Goal: Share content

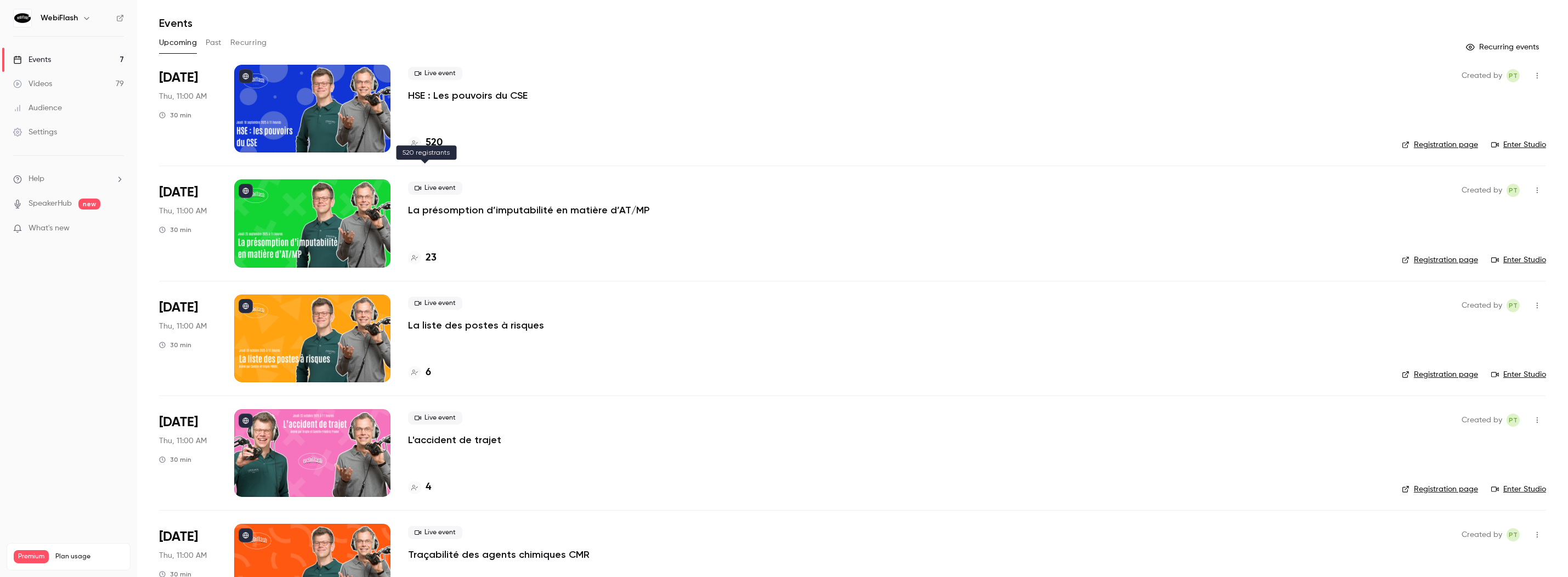
scroll to position [54, 0]
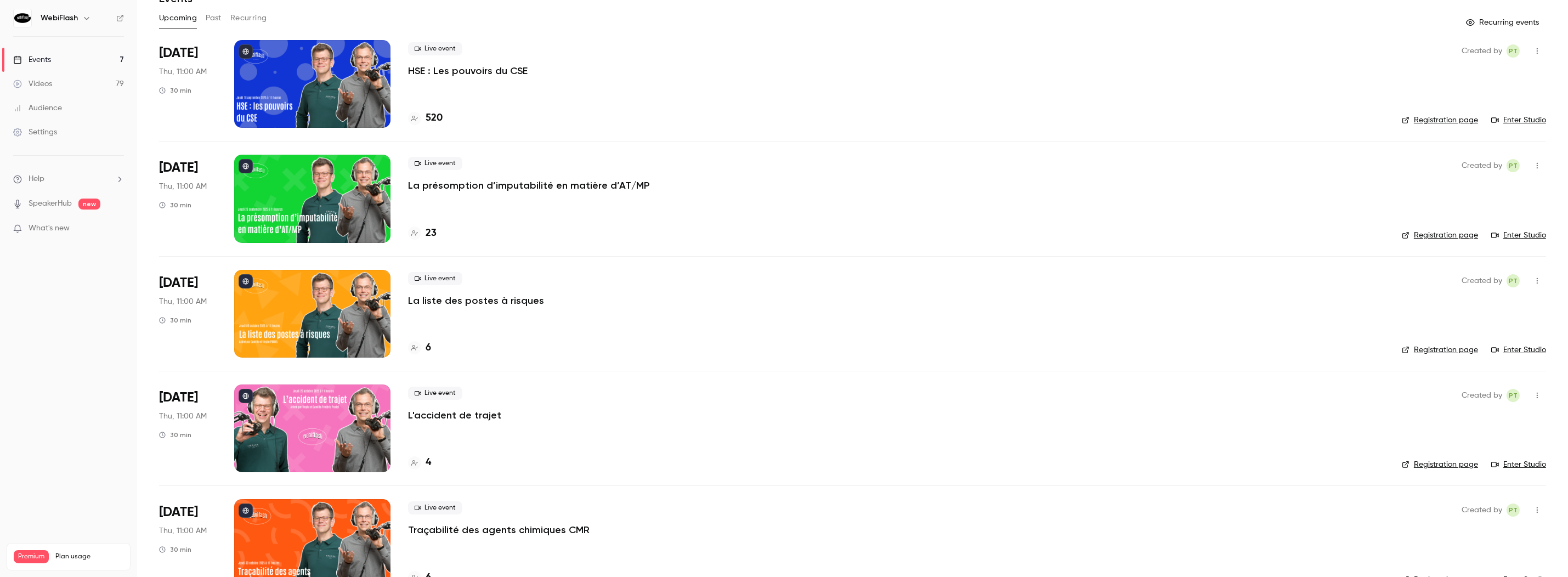
click at [442, 302] on p "La liste des postes à risques" at bounding box center [475, 301] width 136 height 13
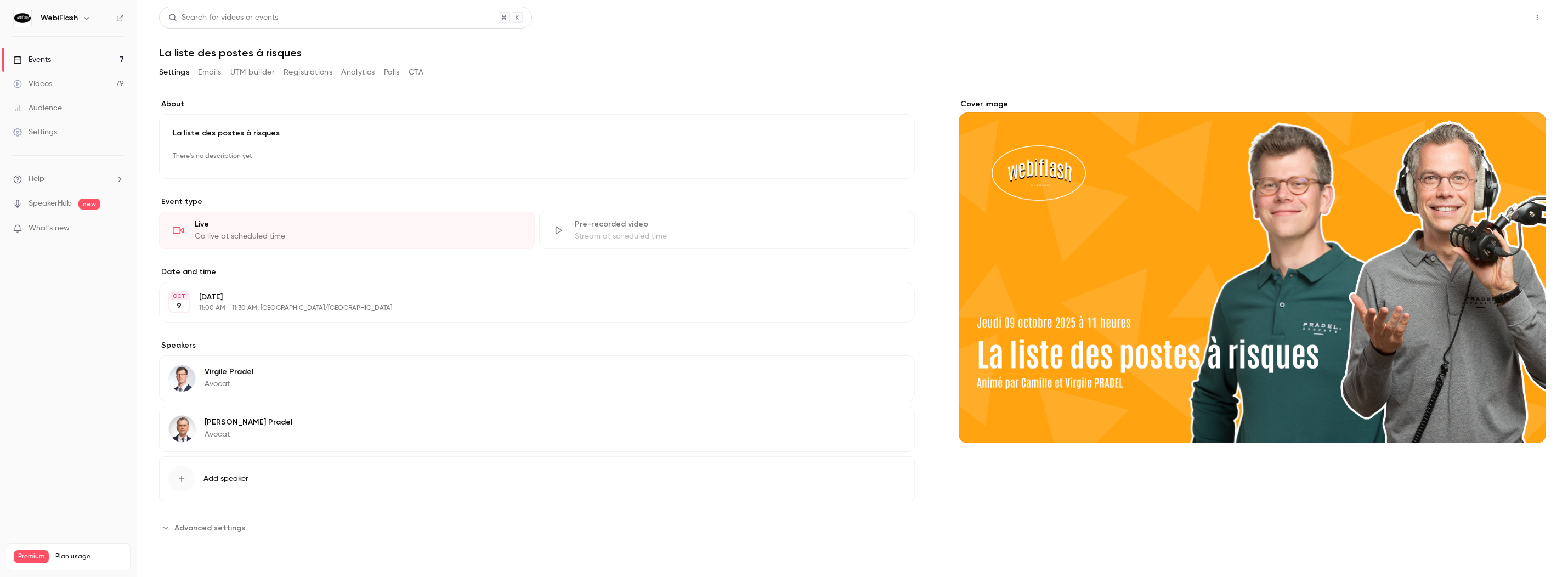
click at [1497, 21] on button "Share" at bounding box center [1498, 18] width 43 height 22
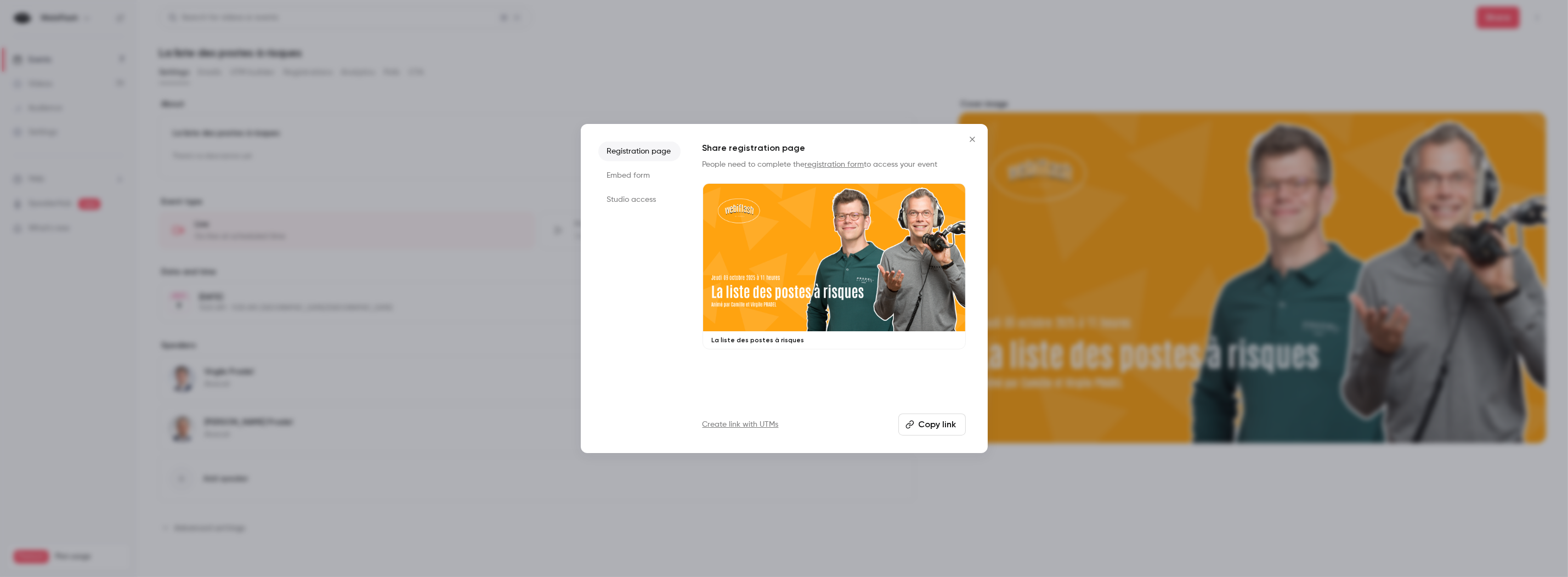
click at [922, 425] on button "Copy link" at bounding box center [932, 424] width 68 height 22
click at [970, 141] on icon "Close" at bounding box center [973, 139] width 13 height 9
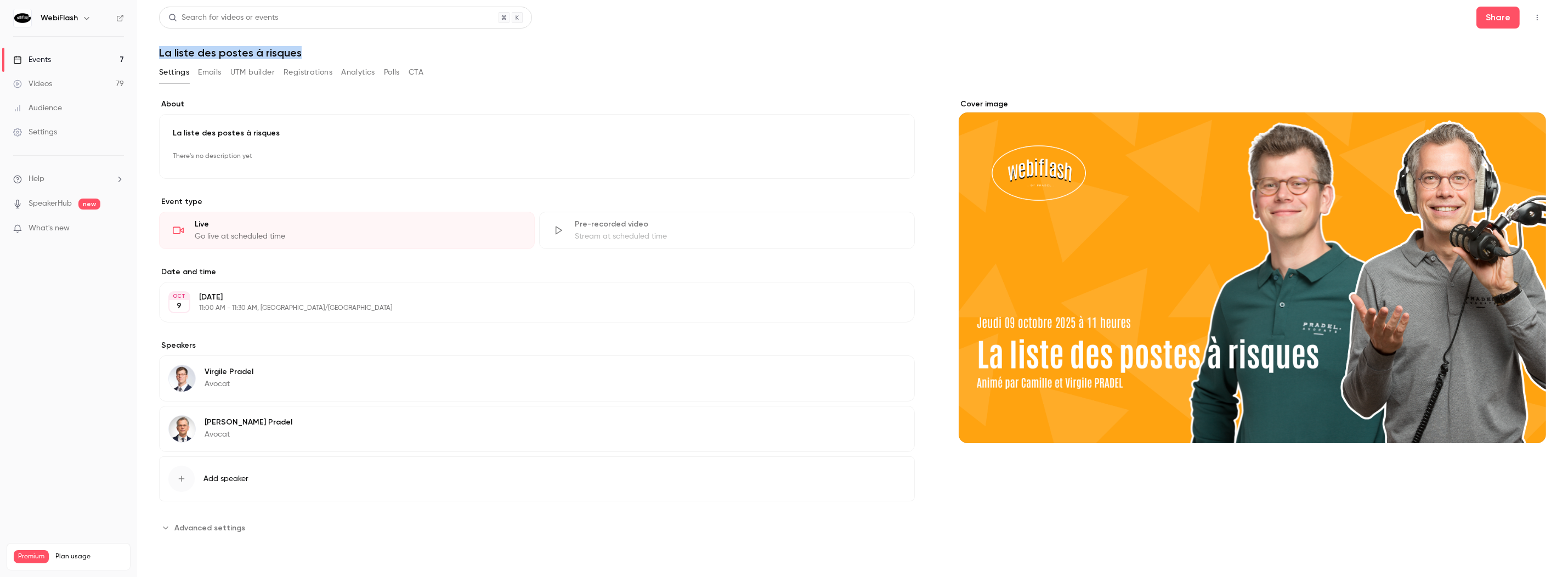
drag, startPoint x: 318, startPoint y: 50, endPoint x: 147, endPoint y: 50, distance: 171.0
click at [147, 50] on main "**********" at bounding box center [852, 288] width 1431 height 577
copy h1 "La liste des postes à risques"
drag, startPoint x: 334, startPoint y: 313, endPoint x: 159, endPoint y: 47, distance: 318.4
click at [159, 47] on div "**********" at bounding box center [852, 285] width 1387 height 556
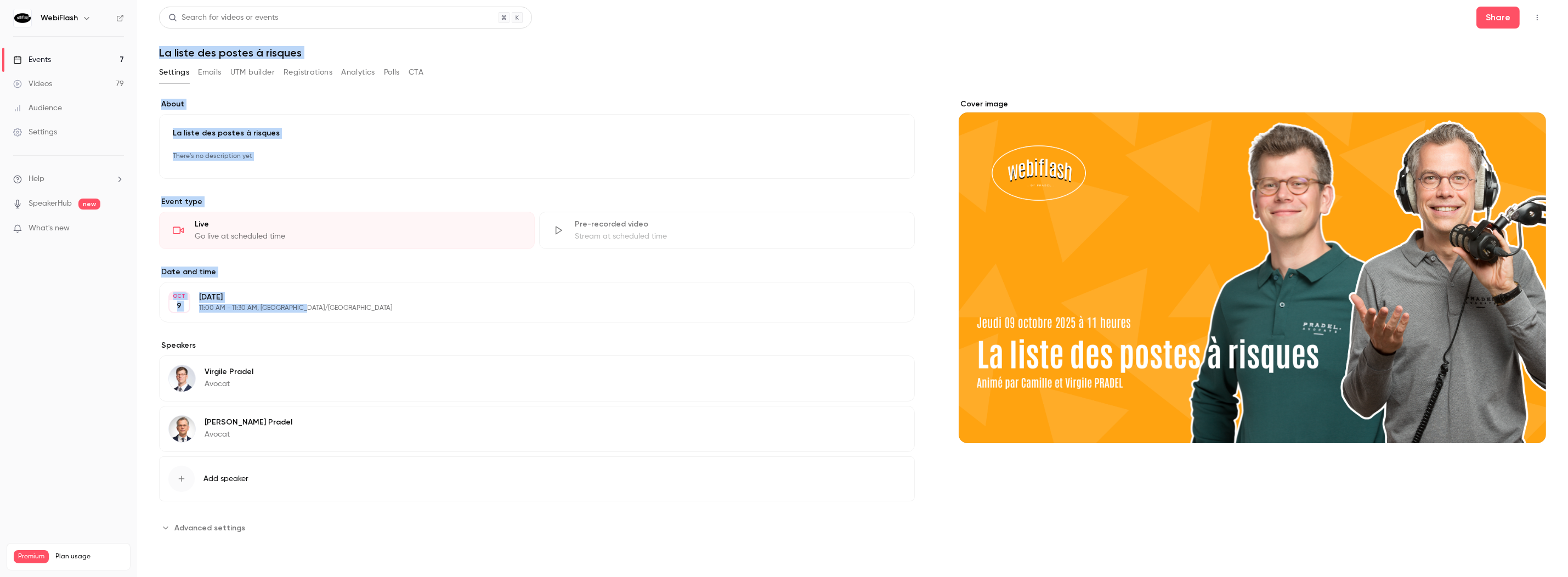
copy div "La liste des postes à risques Settings Emails UTM builder Registrations Analyti…"
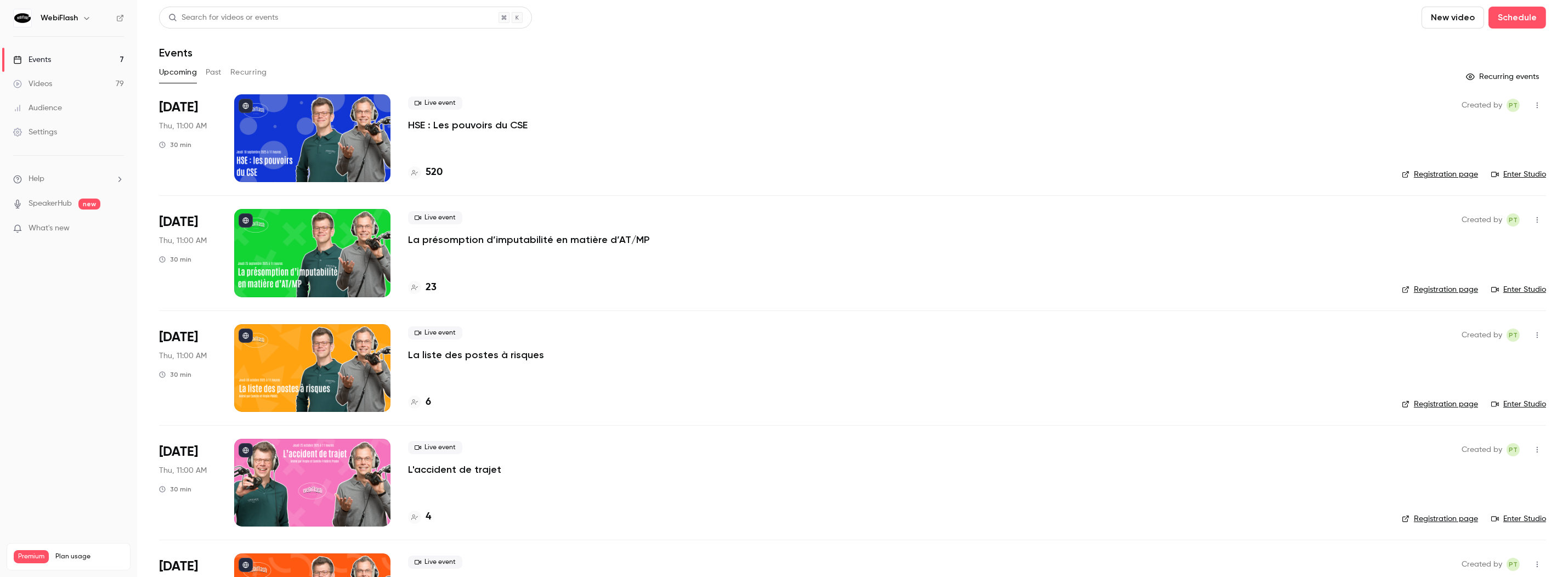
click at [458, 472] on p "L'accident de trajet" at bounding box center [454, 469] width 93 height 13
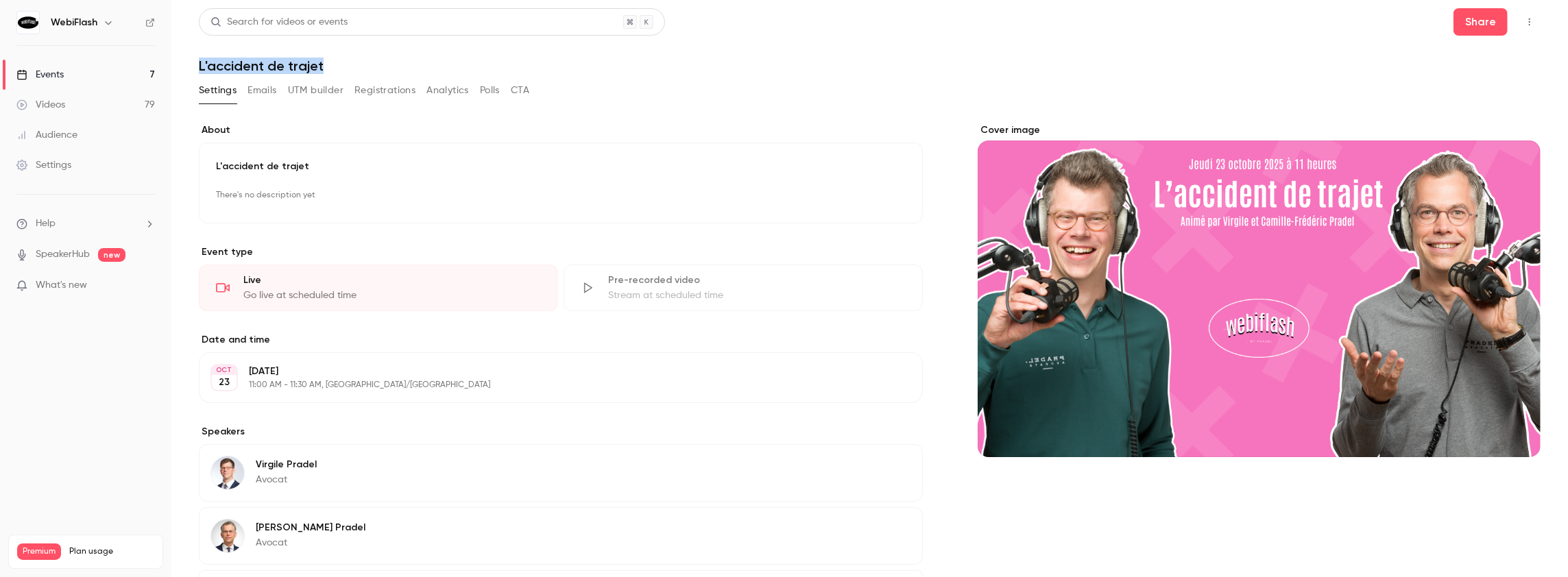
drag, startPoint x: 346, startPoint y: 67, endPoint x: 197, endPoint y: 66, distance: 149.0
click at [197, 66] on main "**********" at bounding box center [869, 288] width 1396 height 577
copy h1 "L'accident de trajet"
click at [1466, 20] on button "Share" at bounding box center [1480, 22] width 54 height 27
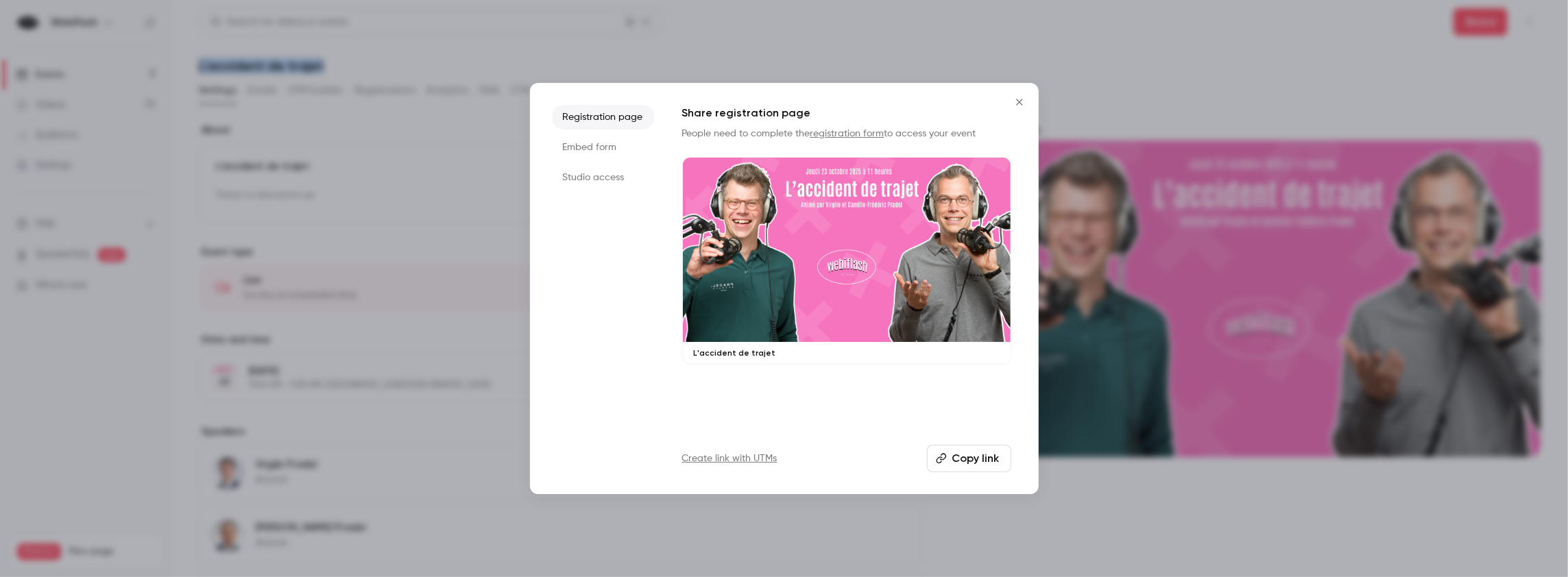
click at [959, 463] on button "Copy link" at bounding box center [968, 458] width 84 height 27
click at [1021, 103] on icon "Close" at bounding box center [1019, 102] width 17 height 11
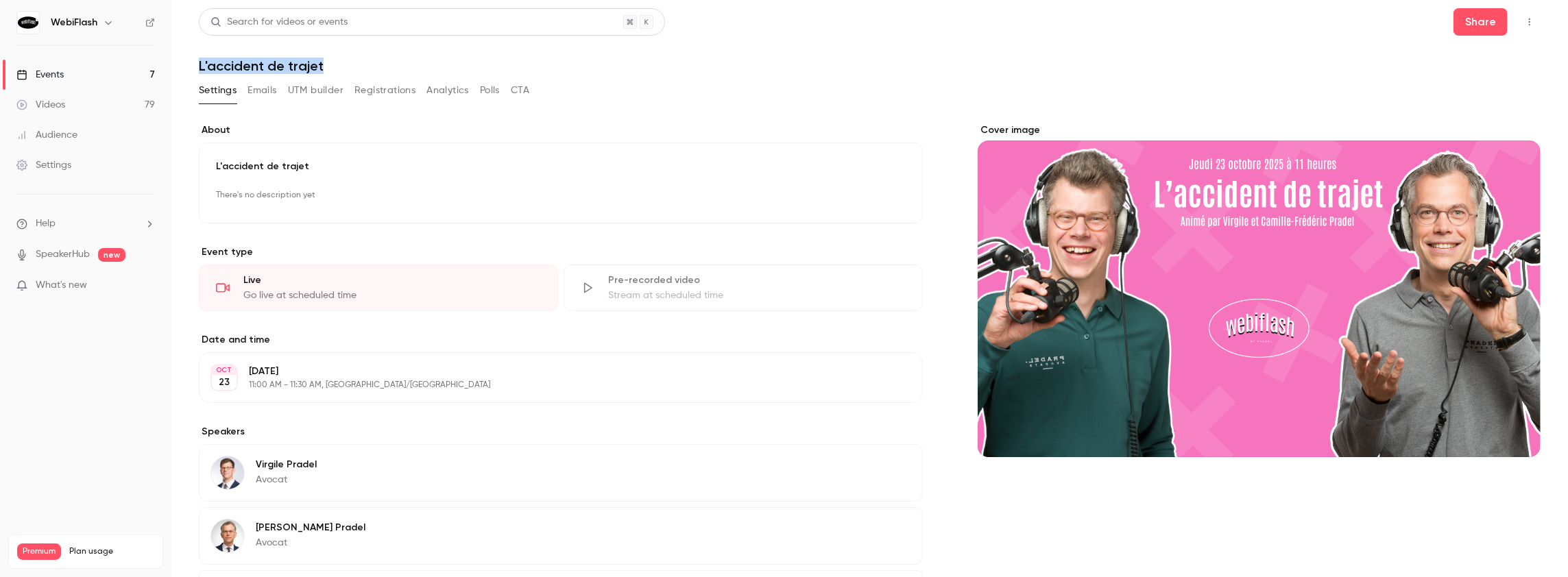
copy h1 "L'accident de trajet"
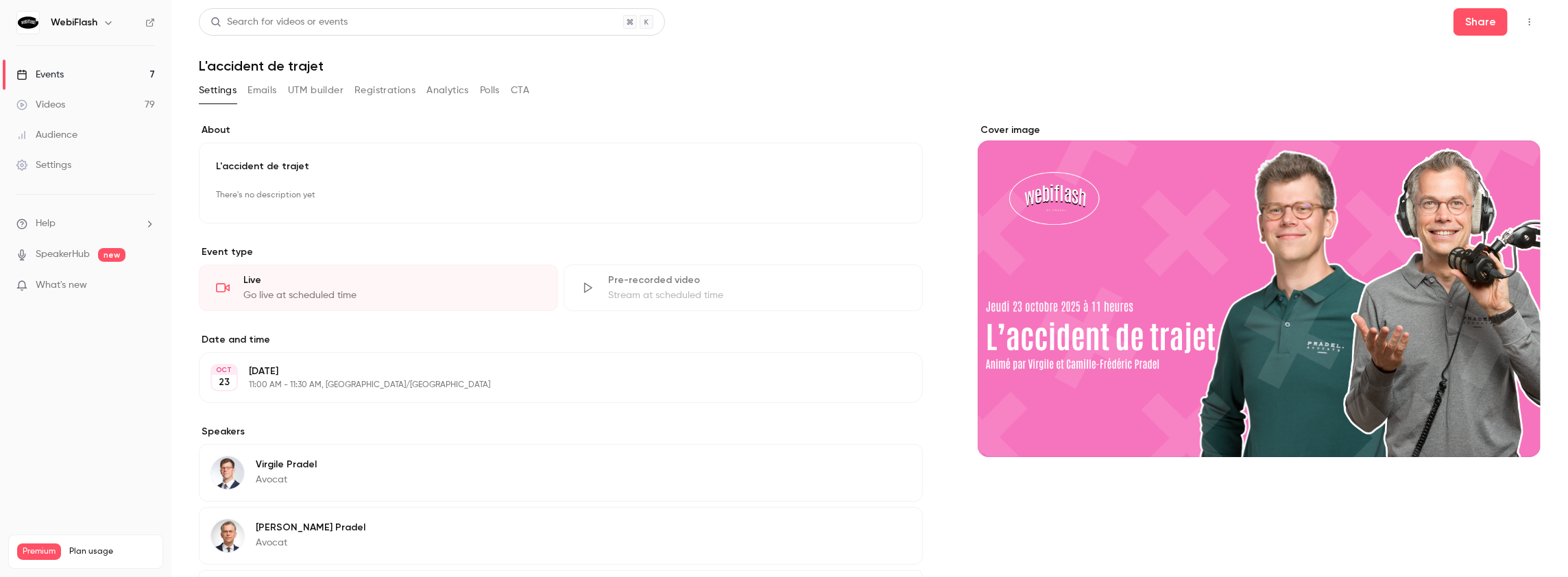
scroll to position [55, 0]
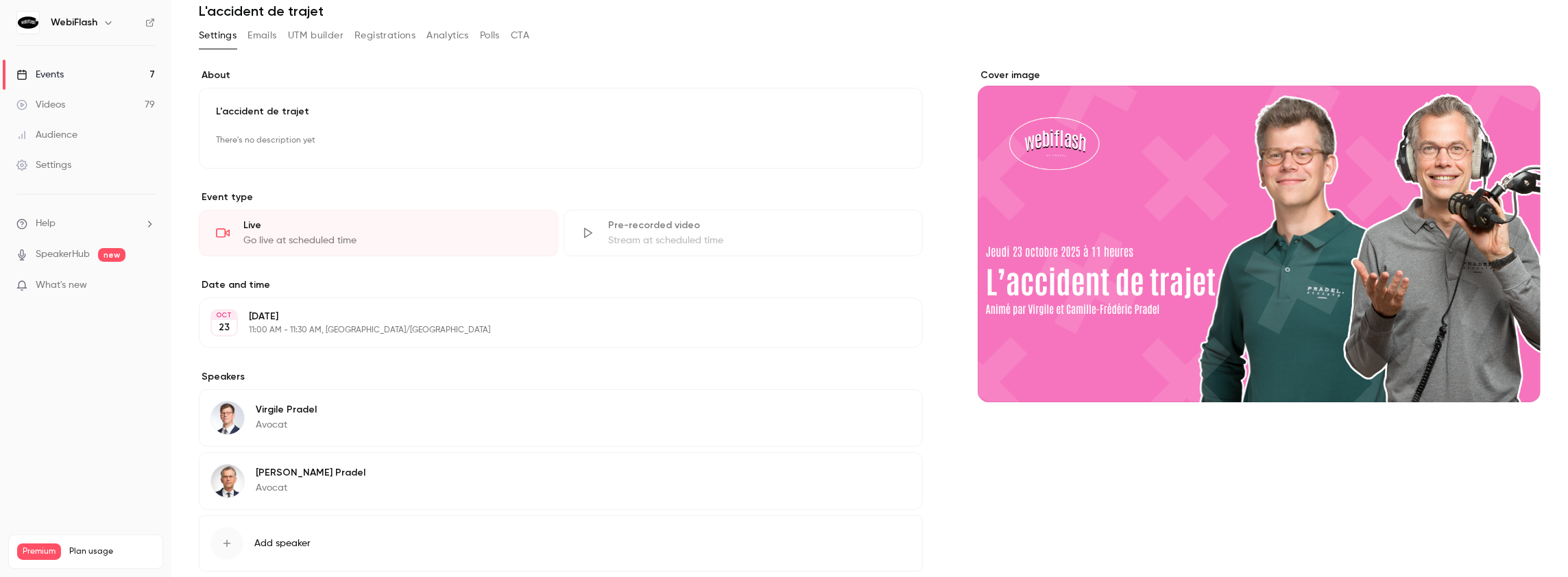
drag, startPoint x: 369, startPoint y: 320, endPoint x: 189, endPoint y: 11, distance: 357.6
click at [189, 11] on main "**********" at bounding box center [869, 288] width 1396 height 577
copy div "L'accident de trajet Settings Emails UTM builder Registrations Analytics Polls …"
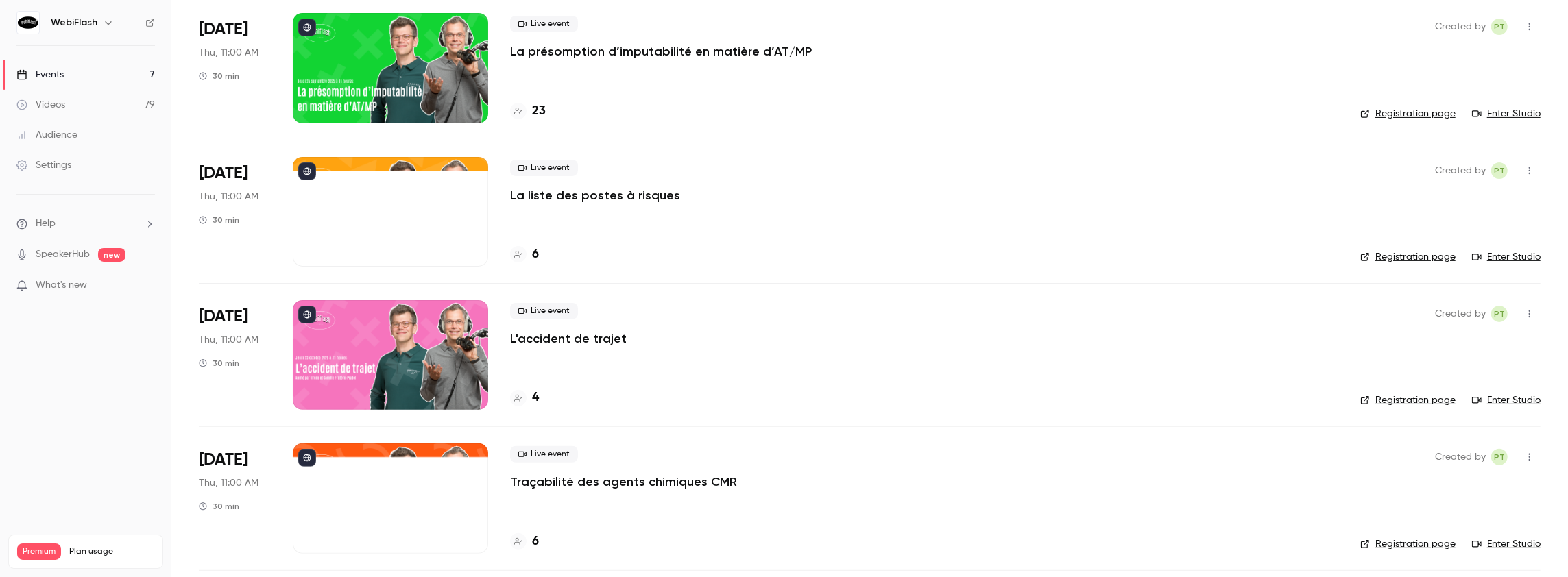
scroll to position [328, 0]
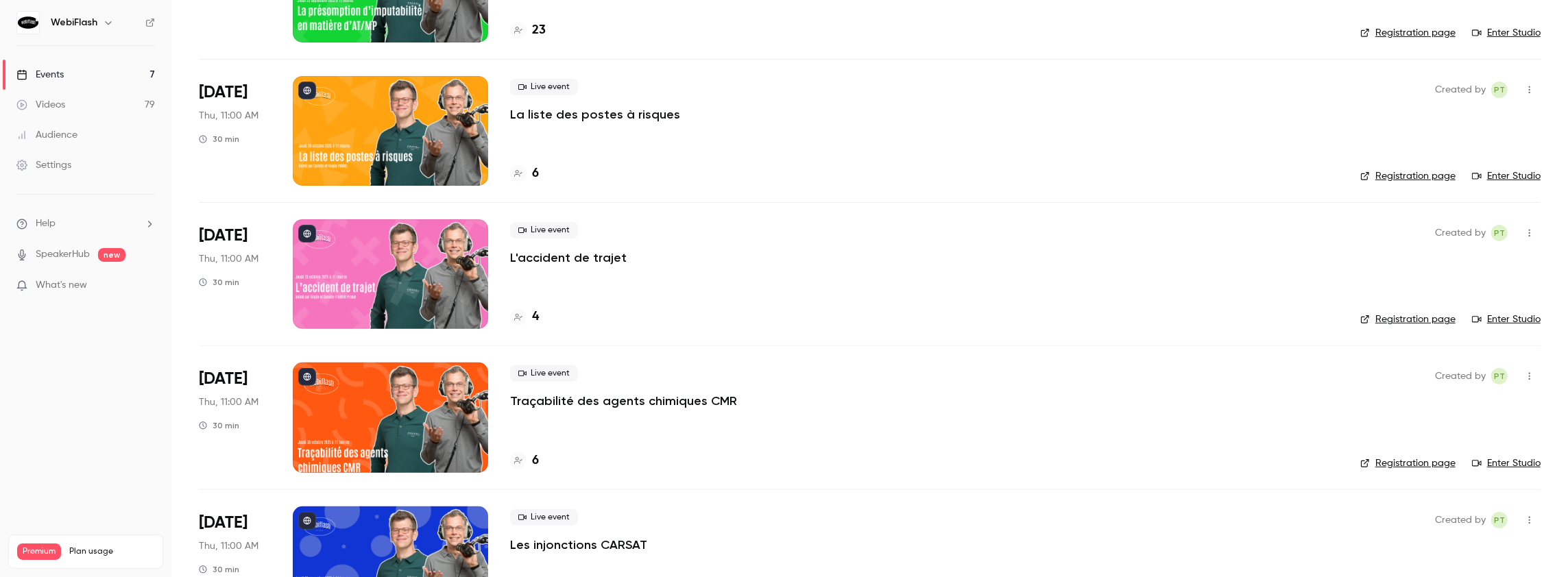
click at [534, 399] on p "Traçabilité des agents chimiques CMR" at bounding box center [623, 401] width 227 height 17
click at [534, 399] on main "Search for videos or events New video Schedule Events Upcoming Past Recurring R…" at bounding box center [869, 288] width 1396 height 577
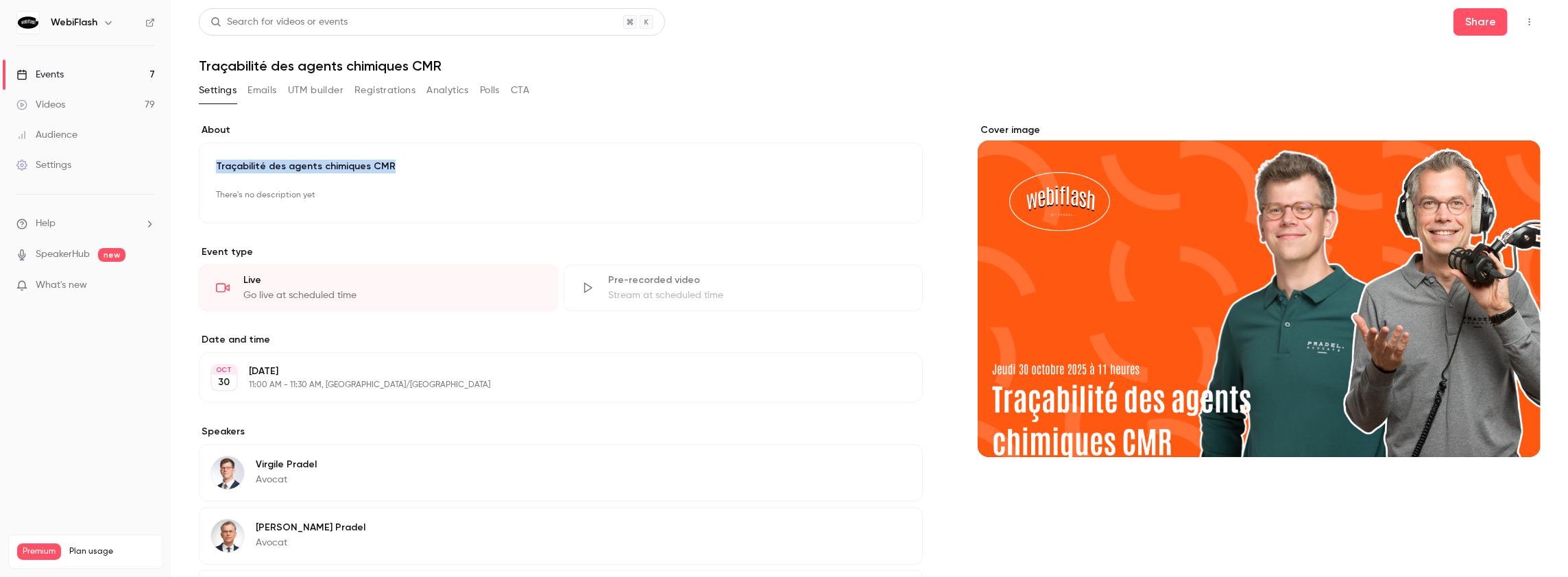
drag, startPoint x: 444, startPoint y: 170, endPoint x: 214, endPoint y: 163, distance: 230.1
click at [214, 163] on div "Traçabilité des agents chimiques CMR There's no description yet Edit" at bounding box center [560, 182] width 724 height 81
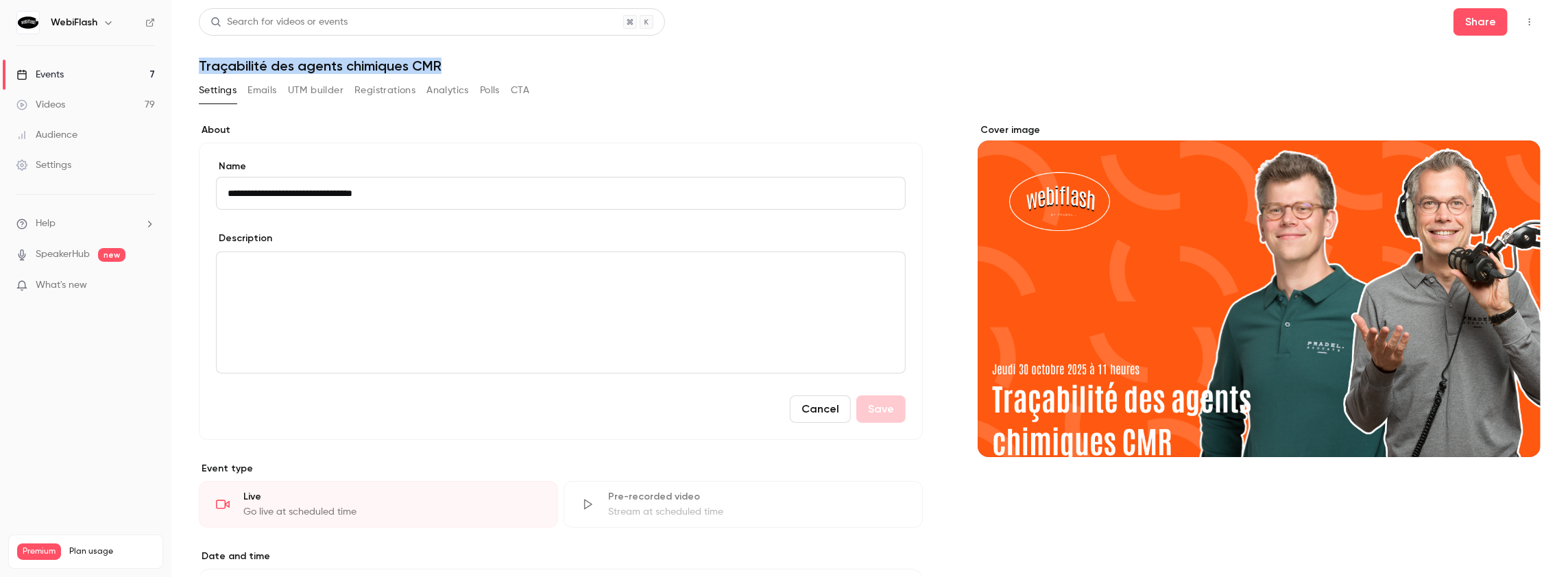
drag, startPoint x: 441, startPoint y: 67, endPoint x: 197, endPoint y: 59, distance: 244.1
click at [197, 59] on main "**********" at bounding box center [869, 288] width 1396 height 577
copy h1 "Traçabilité des agents chimiques CMR"
click at [1481, 24] on button "Share" at bounding box center [1480, 22] width 54 height 27
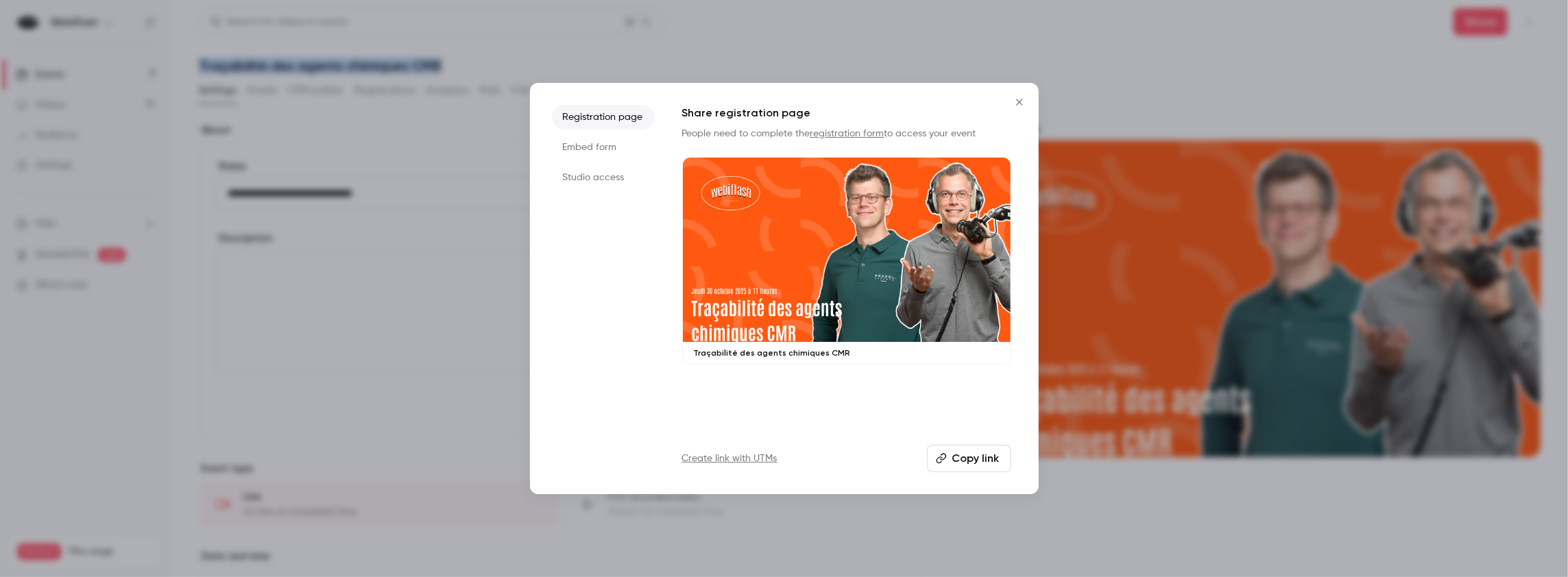
click at [966, 462] on button "Copy link" at bounding box center [968, 458] width 84 height 27
click at [970, 462] on button "Copy link" at bounding box center [968, 458] width 84 height 27
click at [1021, 103] on icon "Close" at bounding box center [1019, 102] width 17 height 11
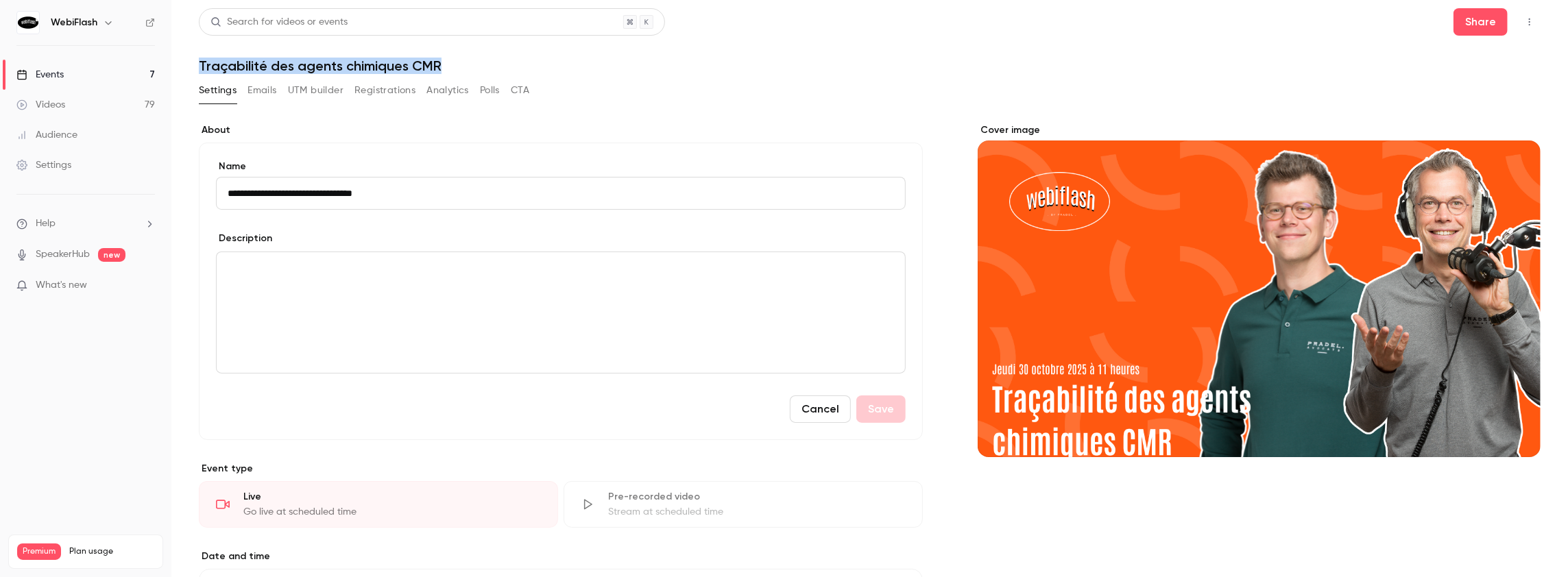
copy h1 "Traçabilité des agents chimiques CMR"
click at [43, 71] on div "Events" at bounding box center [40, 75] width 47 height 14
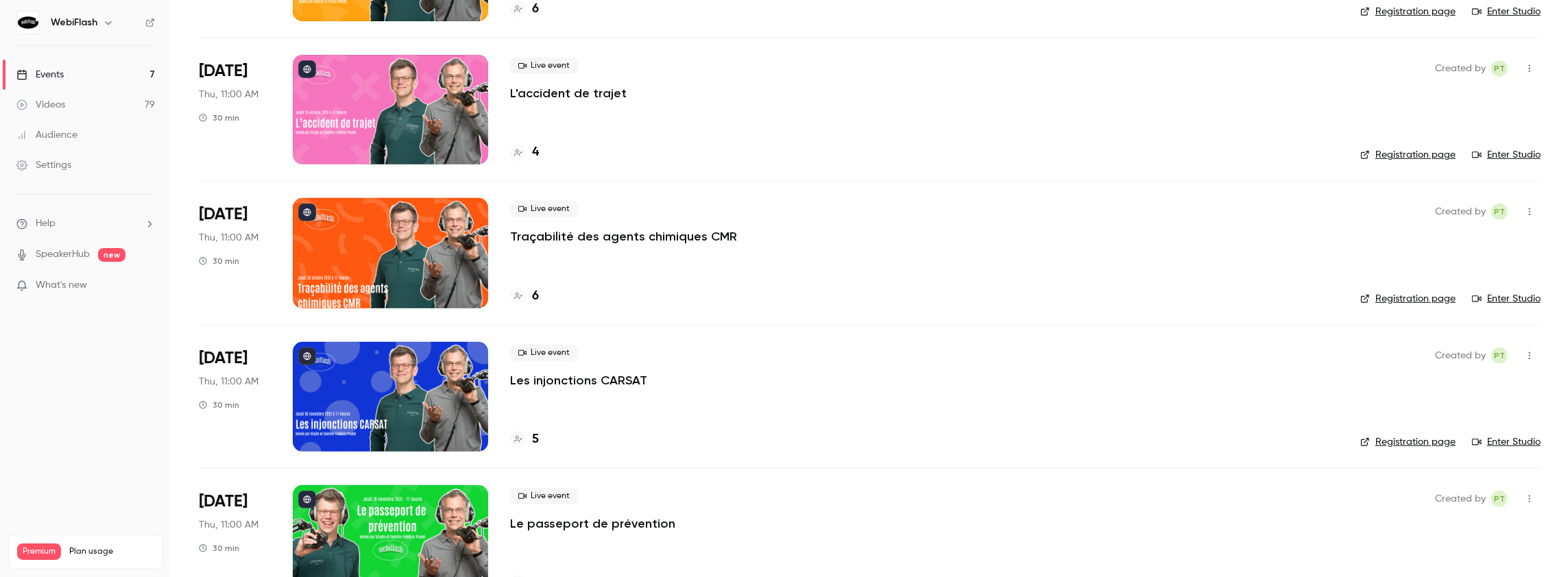
scroll to position [534, 0]
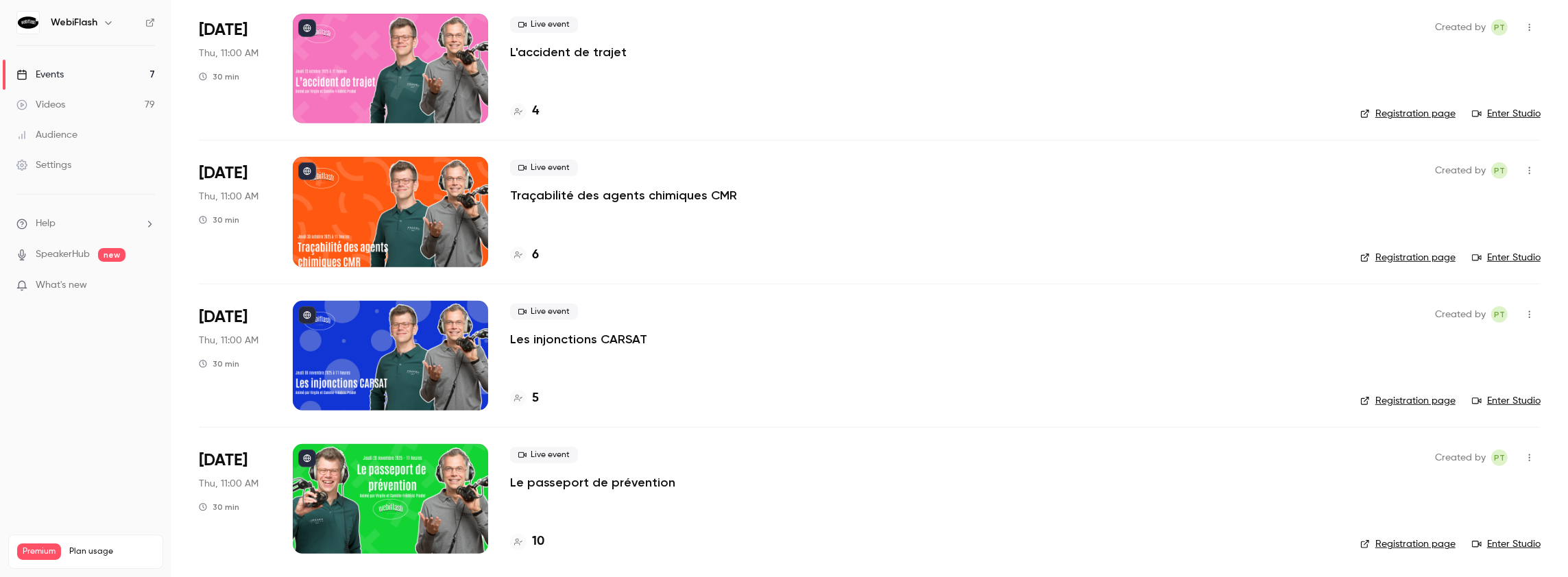
click at [551, 335] on p "Les injonctions CARSAT" at bounding box center [578, 339] width 137 height 17
click at [551, 335] on main "Search for videos or events New video Schedule Events Upcoming Past Recurring R…" at bounding box center [869, 288] width 1396 height 577
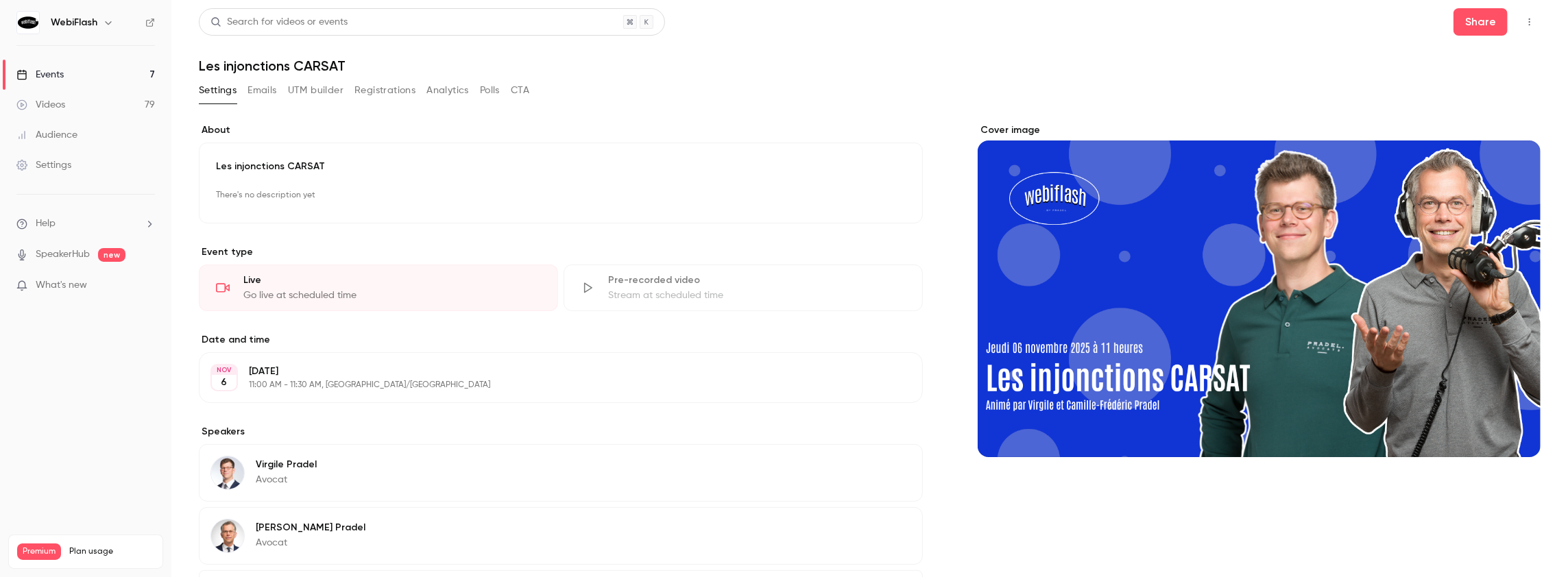
click at [376, 68] on h1 "Les injonctions CARSAT" at bounding box center [869, 66] width 1341 height 17
drag, startPoint x: 376, startPoint y: 68, endPoint x: 358, endPoint y: 65, distance: 18.2
click at [361, 65] on h1 "Les injonctions CARSAT" at bounding box center [869, 66] width 1341 height 17
drag, startPoint x: 200, startPoint y: 65, endPoint x: 347, endPoint y: 62, distance: 147.0
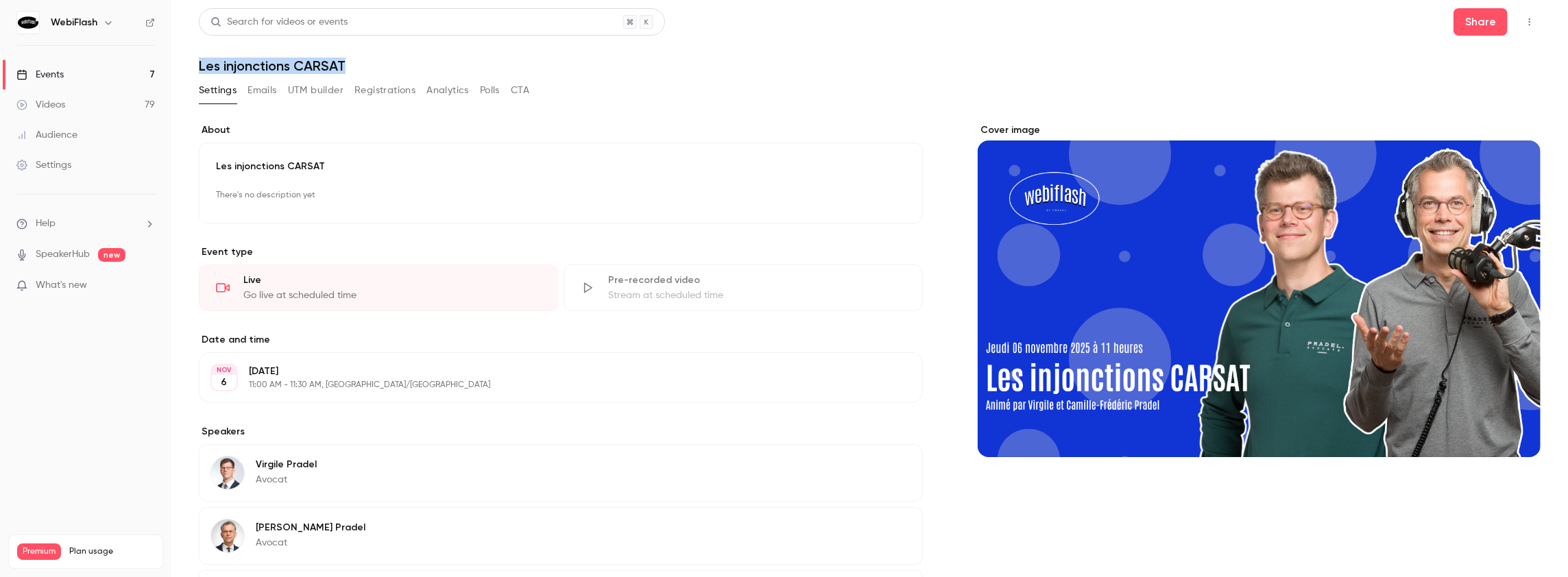
click at [347, 62] on h1 "Les injonctions CARSAT" at bounding box center [869, 66] width 1341 height 17
copy h1 "Les injonctions CARSAT"
click at [1472, 24] on button "Share" at bounding box center [1480, 22] width 54 height 27
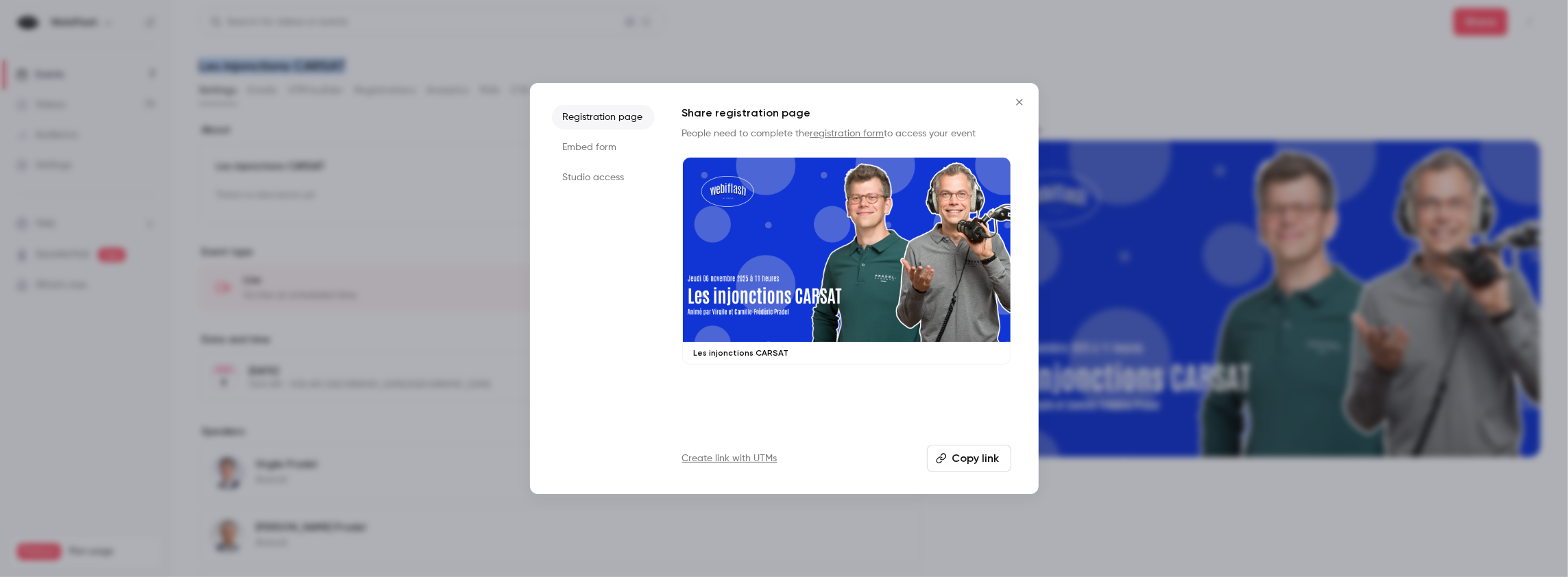
click at [991, 458] on button "Copy link" at bounding box center [968, 458] width 84 height 27
click at [1020, 106] on icon "Close" at bounding box center [1019, 102] width 17 height 11
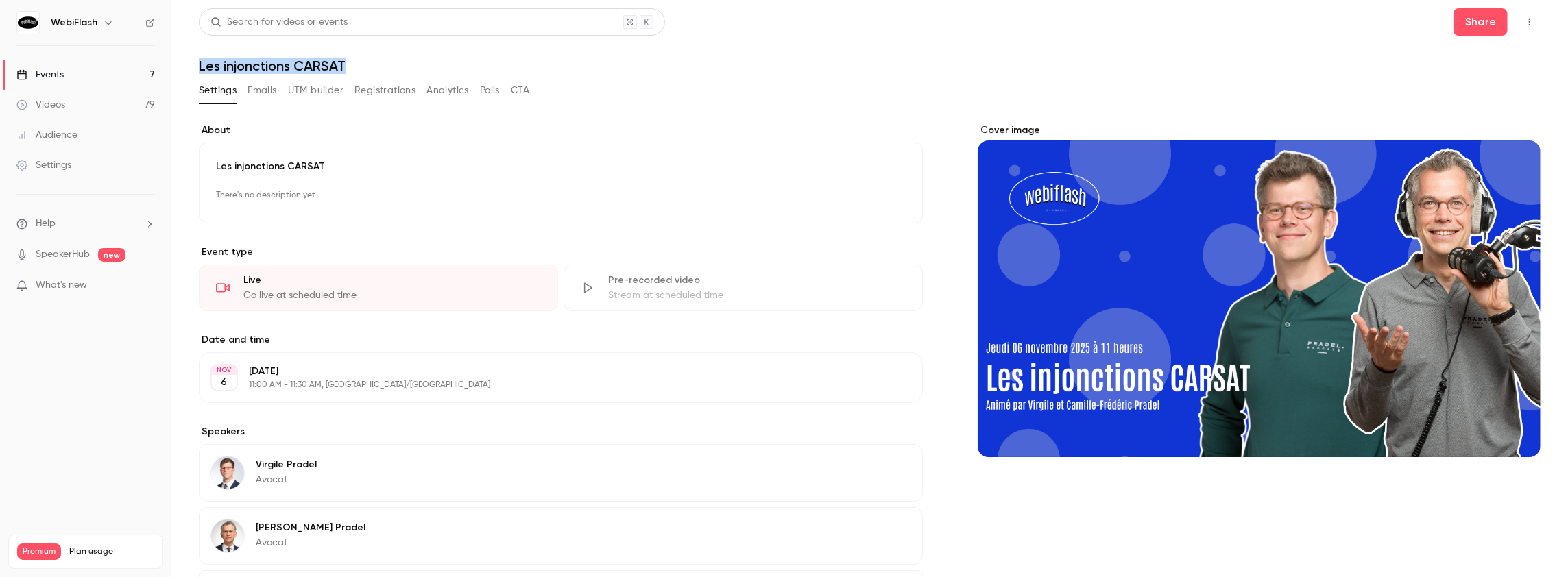
copy h1 "Les injonctions CARSAT"
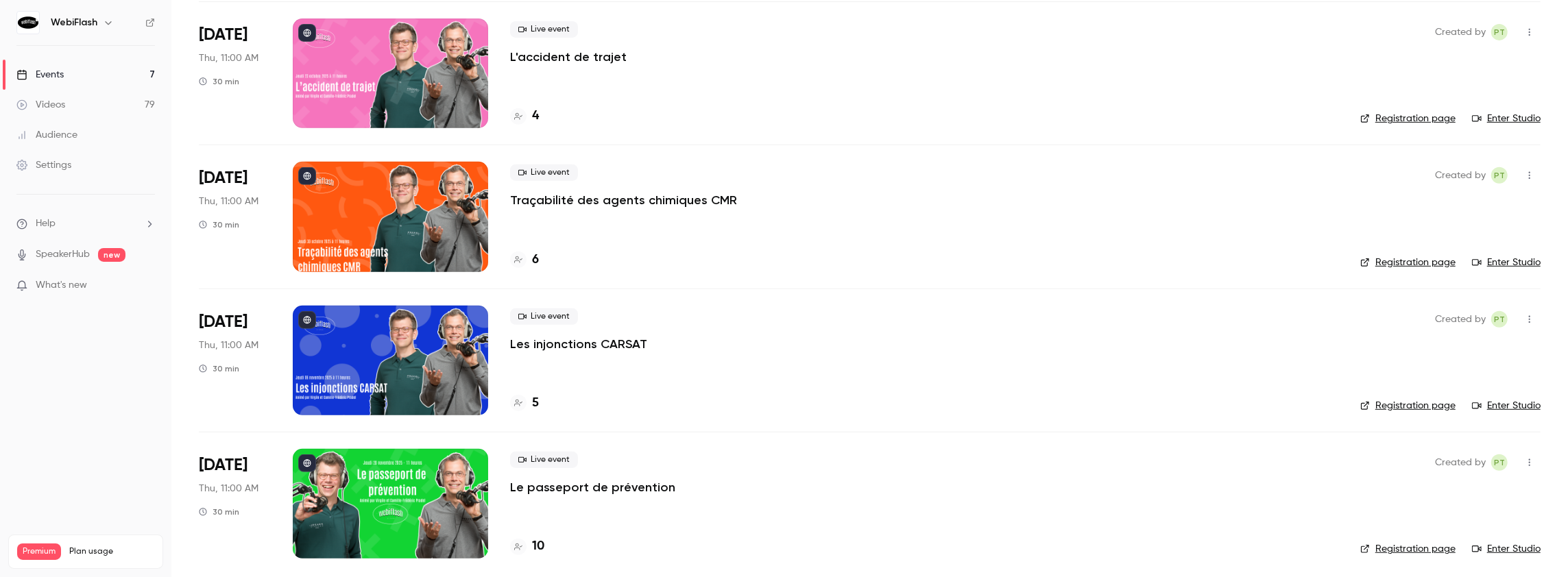
scroll to position [534, 0]
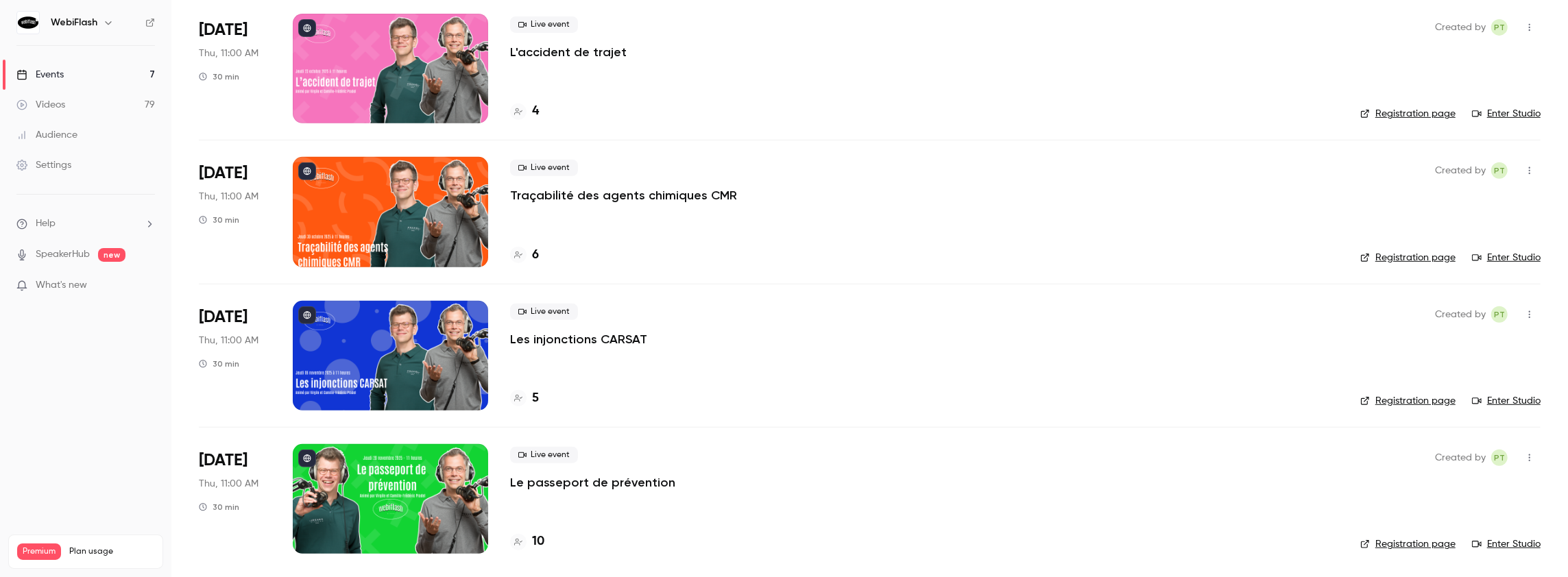
click at [433, 487] on div at bounding box center [390, 499] width 196 height 109
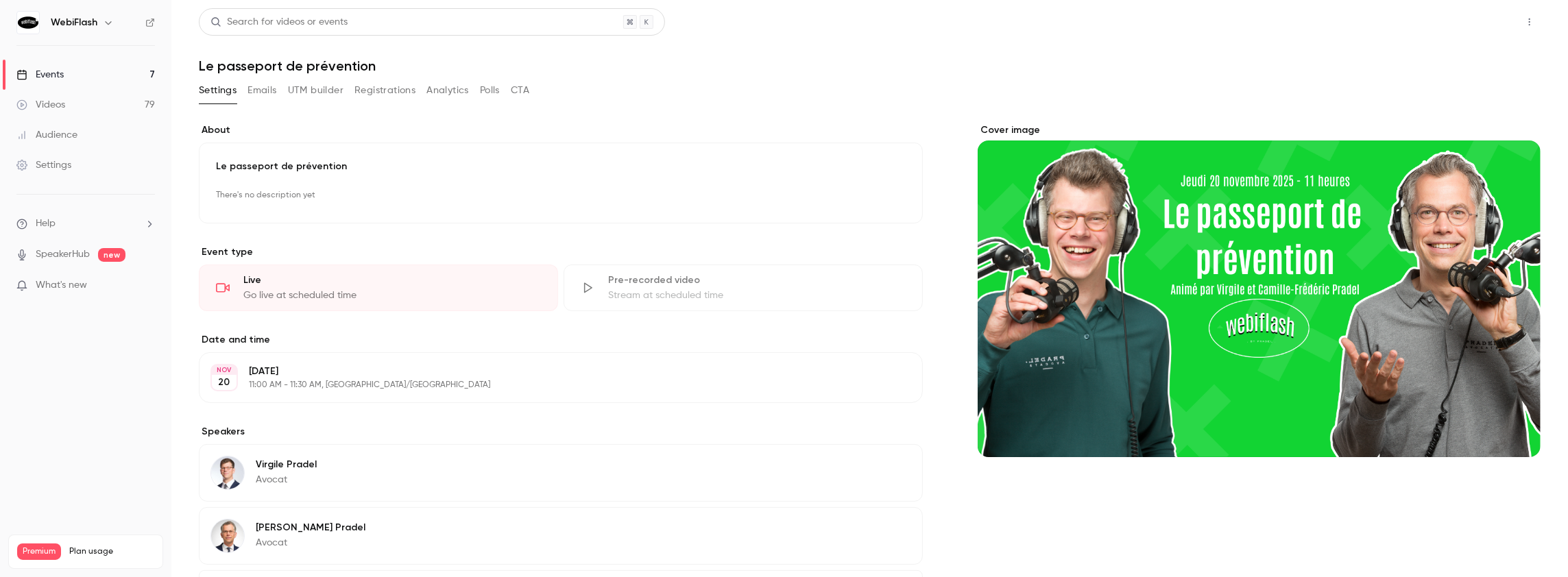
click at [1465, 17] on button "Share" at bounding box center [1480, 22] width 54 height 27
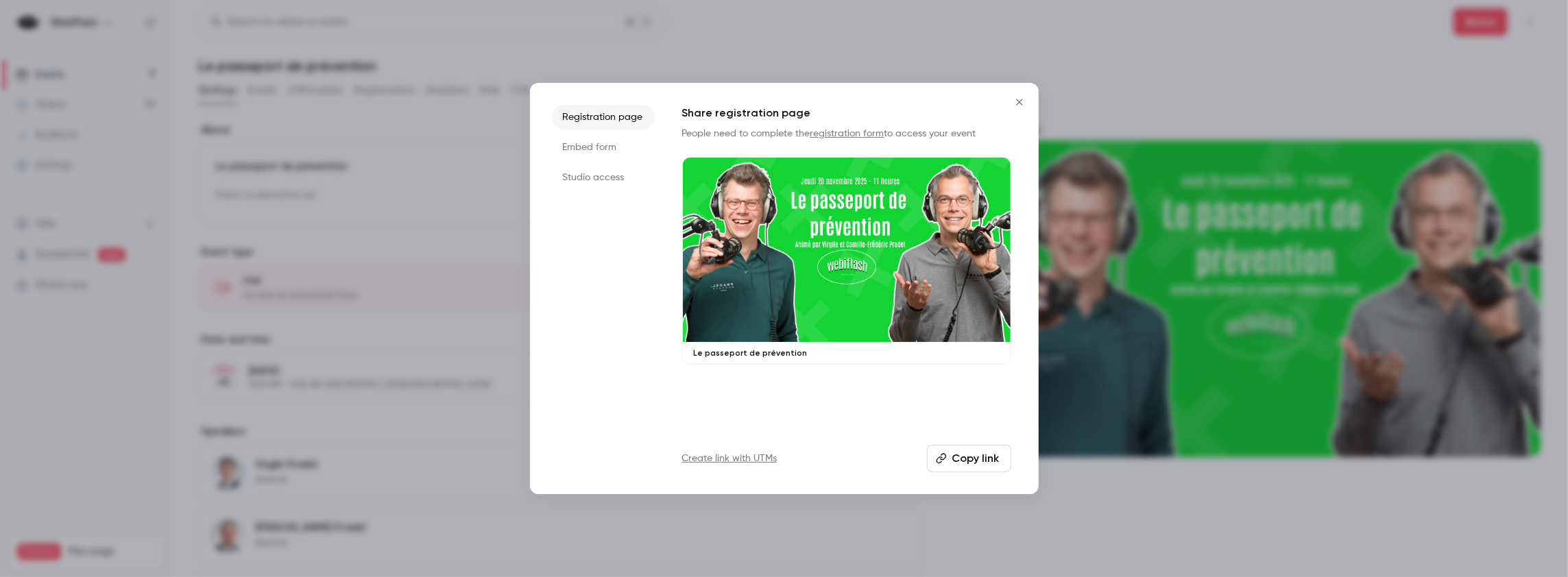
click at [949, 461] on button "Copy link" at bounding box center [968, 458] width 84 height 27
click at [1017, 103] on icon "Close" at bounding box center [1019, 102] width 17 height 11
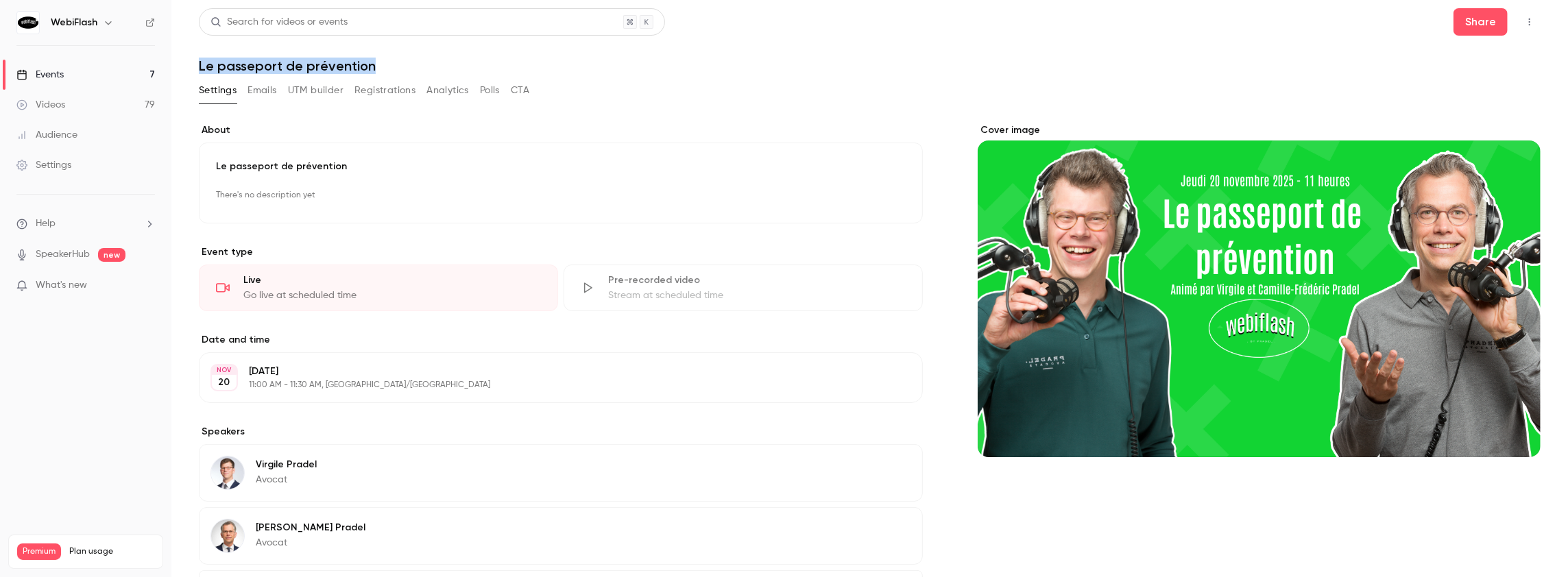
drag, startPoint x: 425, startPoint y: 65, endPoint x: 177, endPoint y: 60, distance: 248.1
click at [177, 60] on main "**********" at bounding box center [869, 288] width 1396 height 577
copy h1 "Le passeport de prévention"
